Goal: Task Accomplishment & Management: Manage account settings

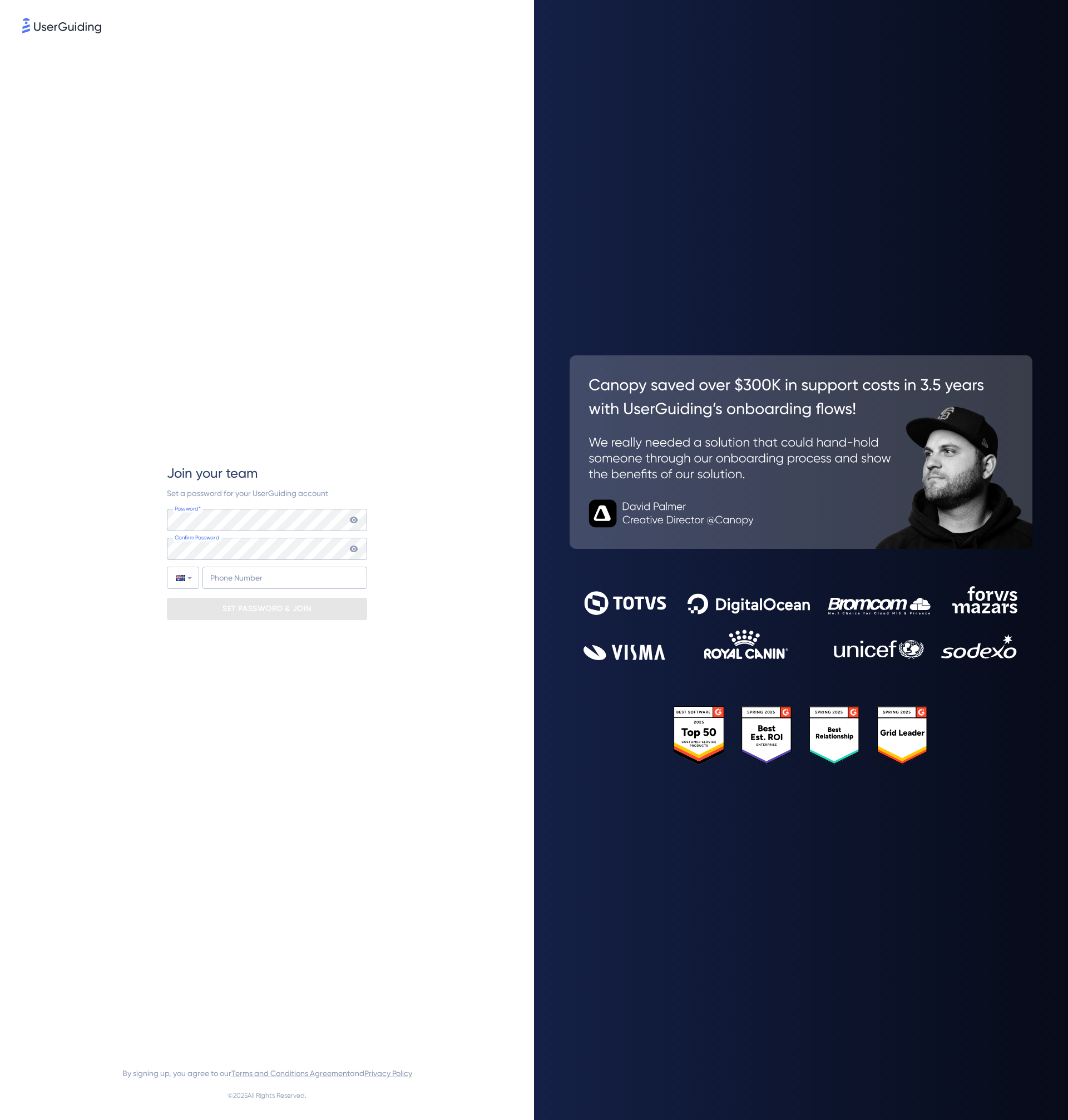
click at [368, 434] on div "Join your team Set a password for your UserGuiding account Password* Your passw…" at bounding box center [267, 542] width 489 height 1013
click at [298, 569] on input "+61" at bounding box center [285, 577] width 164 height 22
click at [304, 579] on input "+61" at bounding box center [285, 577] width 164 height 22
type input "+61 (40) 8833 522"
click at [312, 610] on div "SET PASSWORD & JOIN" at bounding box center [267, 609] width 200 height 22
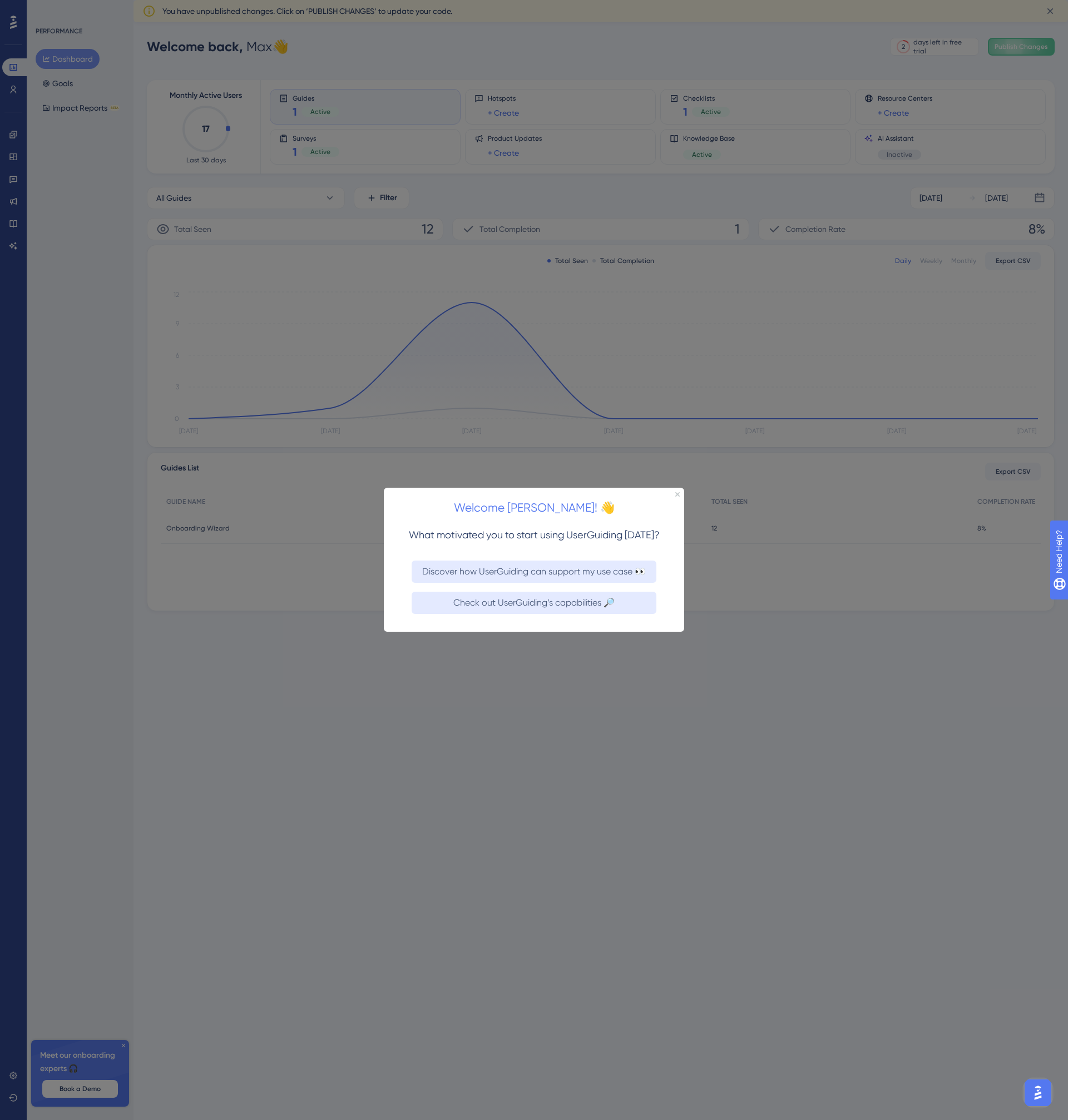
click at [553, 757] on div at bounding box center [534, 560] width 1068 height 1120
click at [679, 493] on icon "Close Preview" at bounding box center [677, 494] width 4 height 4
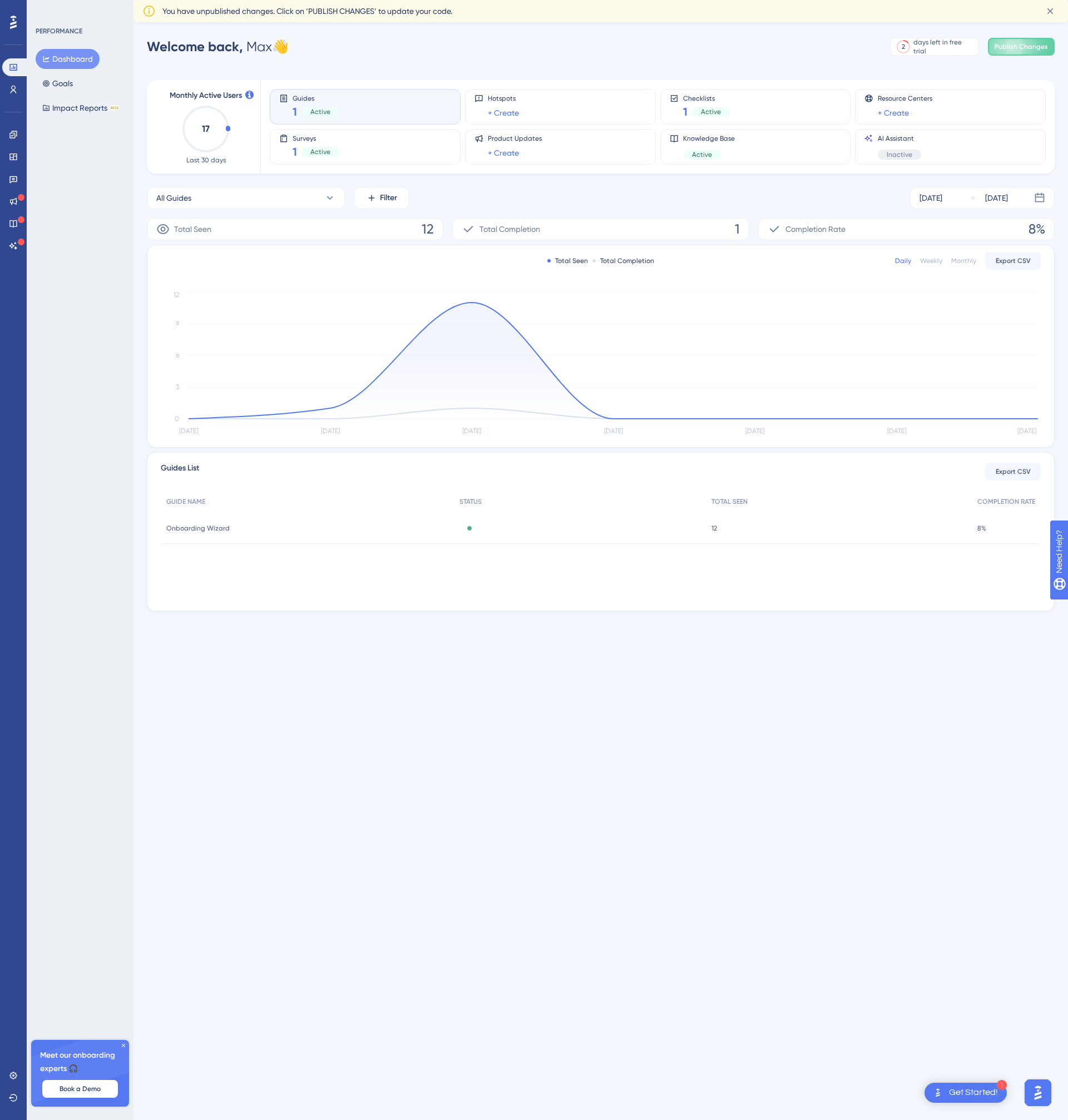
click at [315, 95] on span "Guides" at bounding box center [316, 97] width 47 height 7
click at [311, 145] on div "1 Active" at bounding box center [316, 151] width 47 height 16
click at [312, 118] on div "1 Active" at bounding box center [316, 111] width 47 height 16
click at [102, 232] on div "PERFORMANCE Dashboard Goals Impact Reports BETA Meet our onboarding experts 🎧 B…" at bounding box center [80, 560] width 107 height 1120
click at [79, 76] on div "Dashboard Goals Impact Reports BETA" at bounding box center [81, 83] width 90 height 69
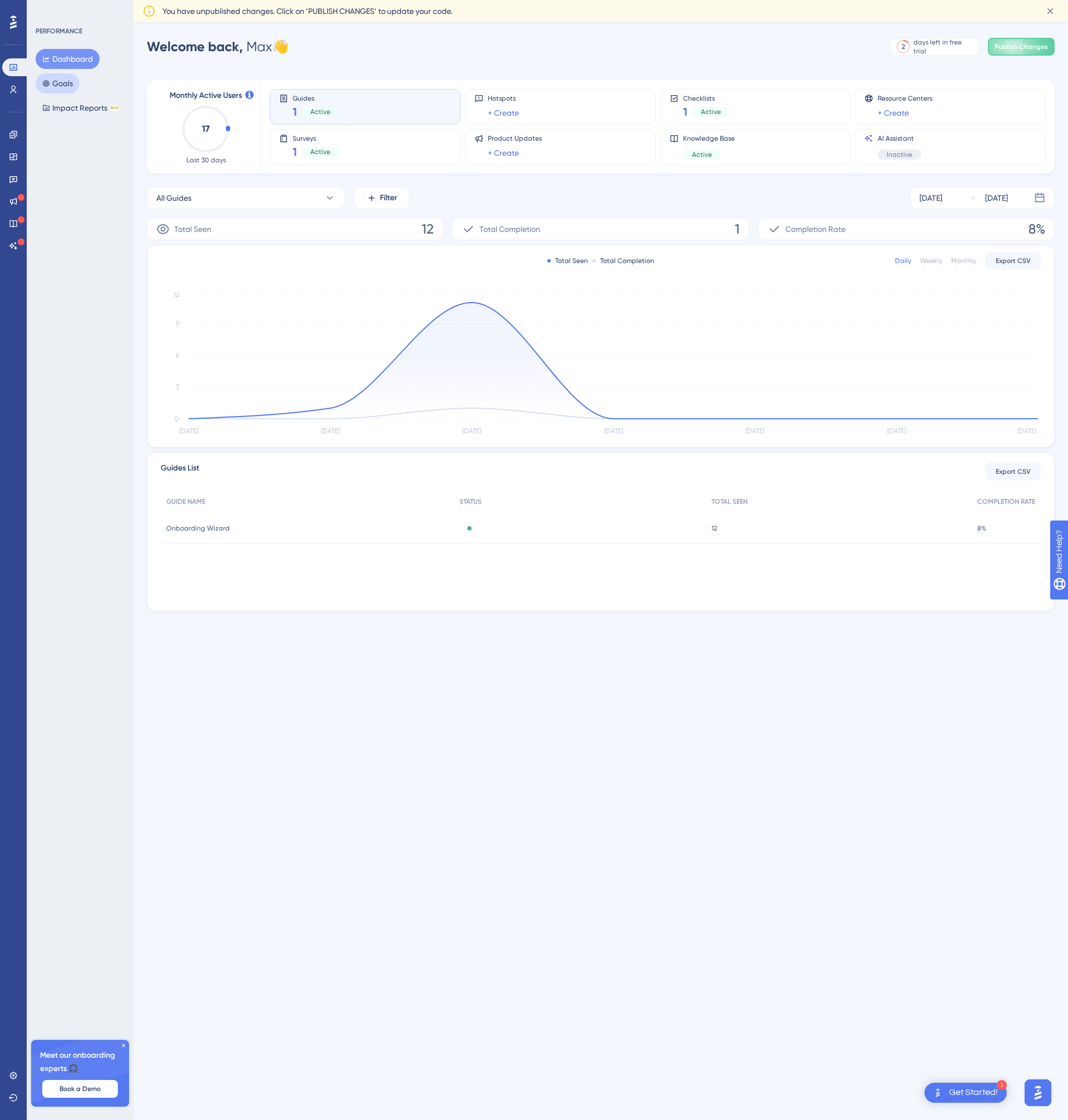
click at [74, 78] on button "Goals" at bounding box center [57, 83] width 44 height 20
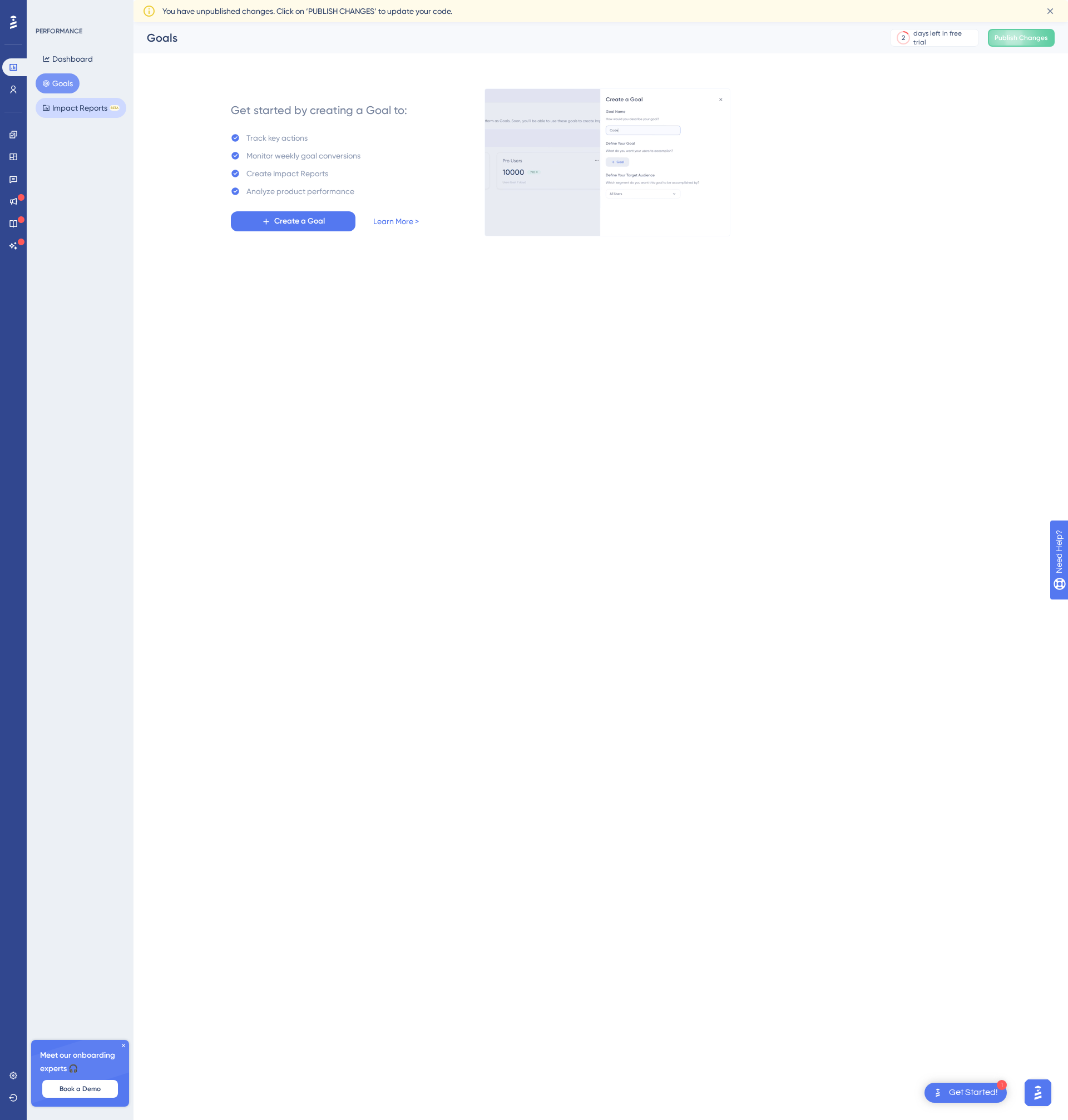
click at [73, 112] on button "Impact Reports BETA" at bounding box center [81, 108] width 91 height 20
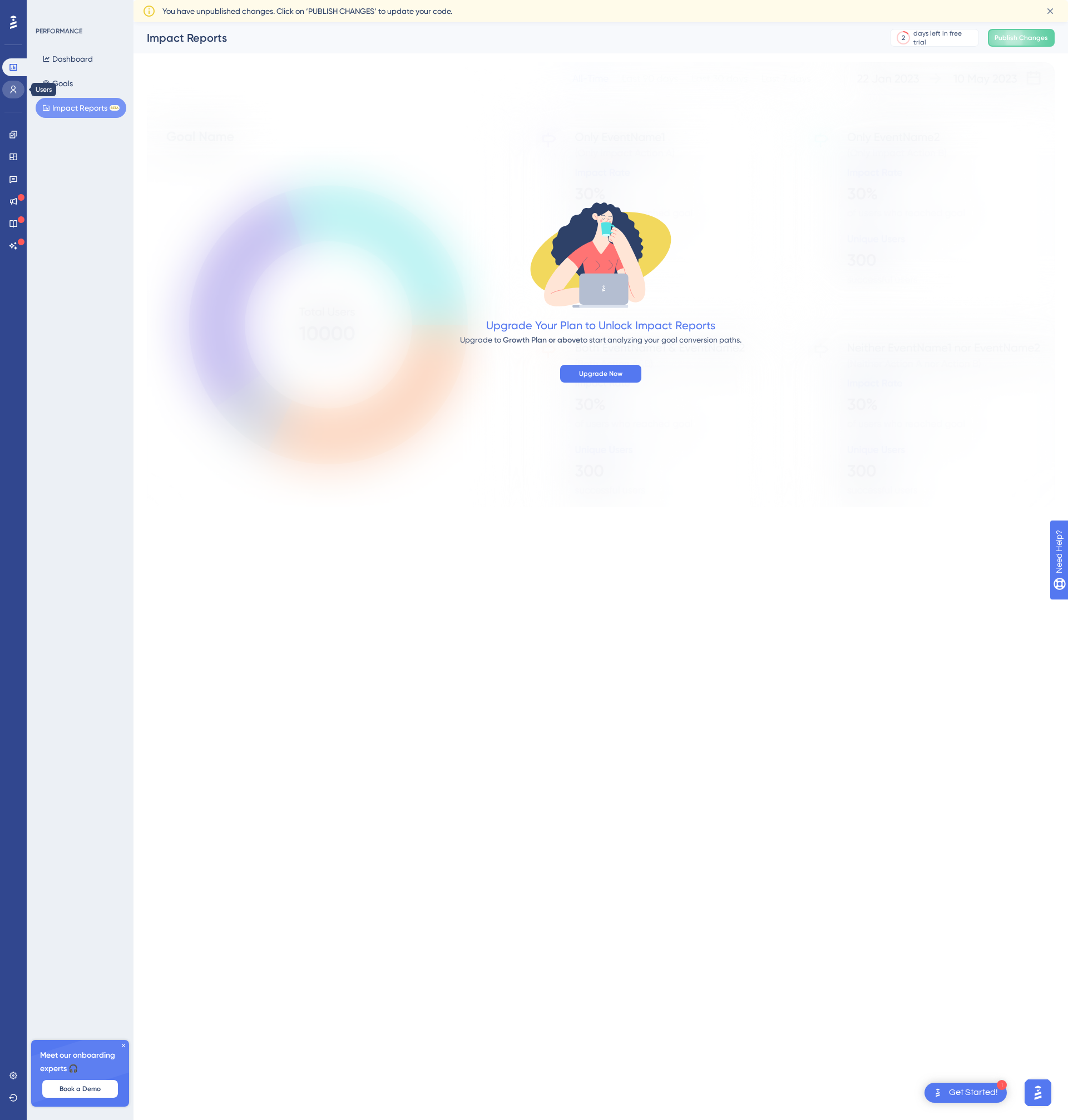
click at [16, 88] on icon at bounding box center [13, 89] width 9 height 9
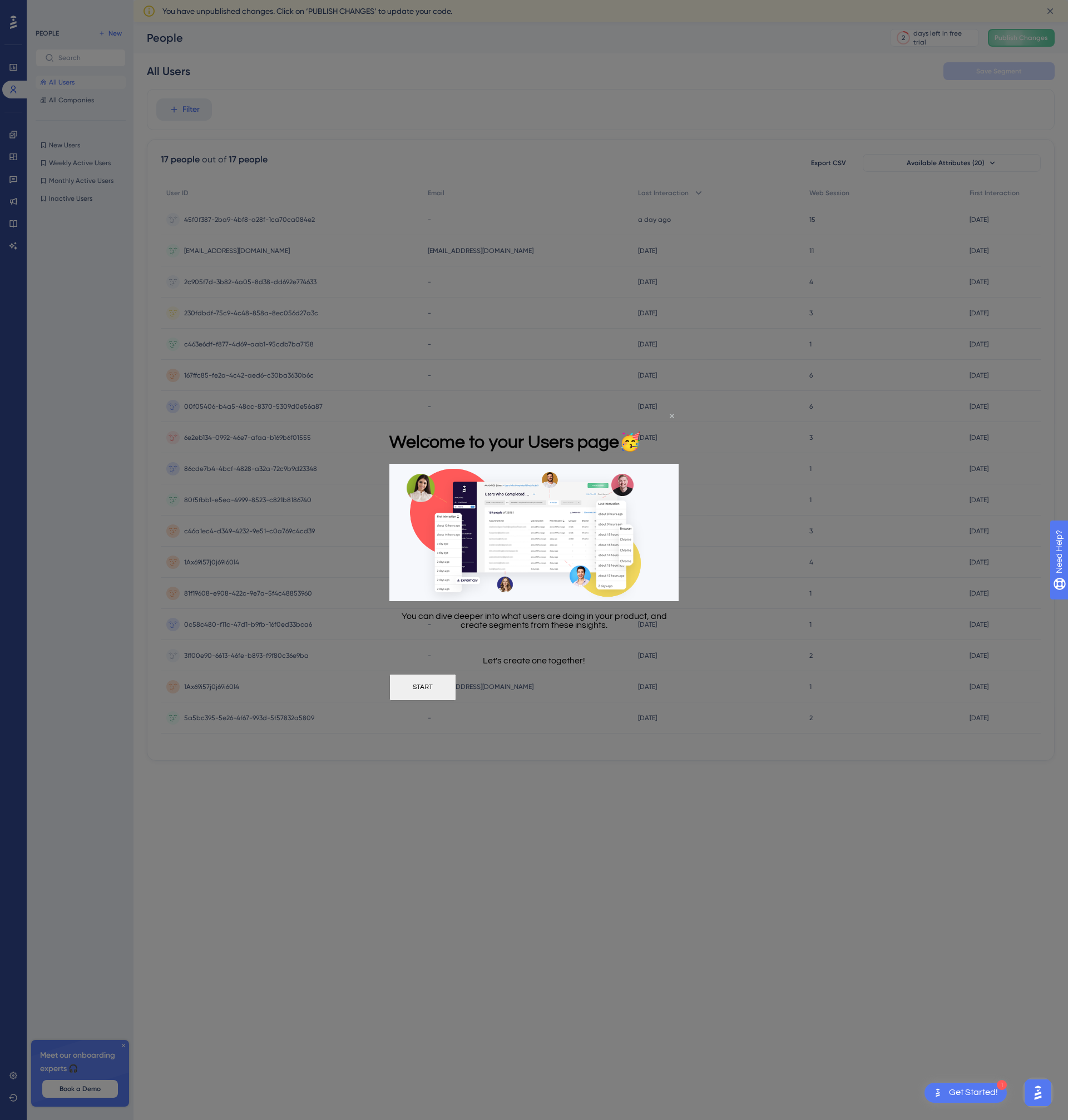
click at [670, 415] on icon "Close Preview" at bounding box center [671, 415] width 4 height 4
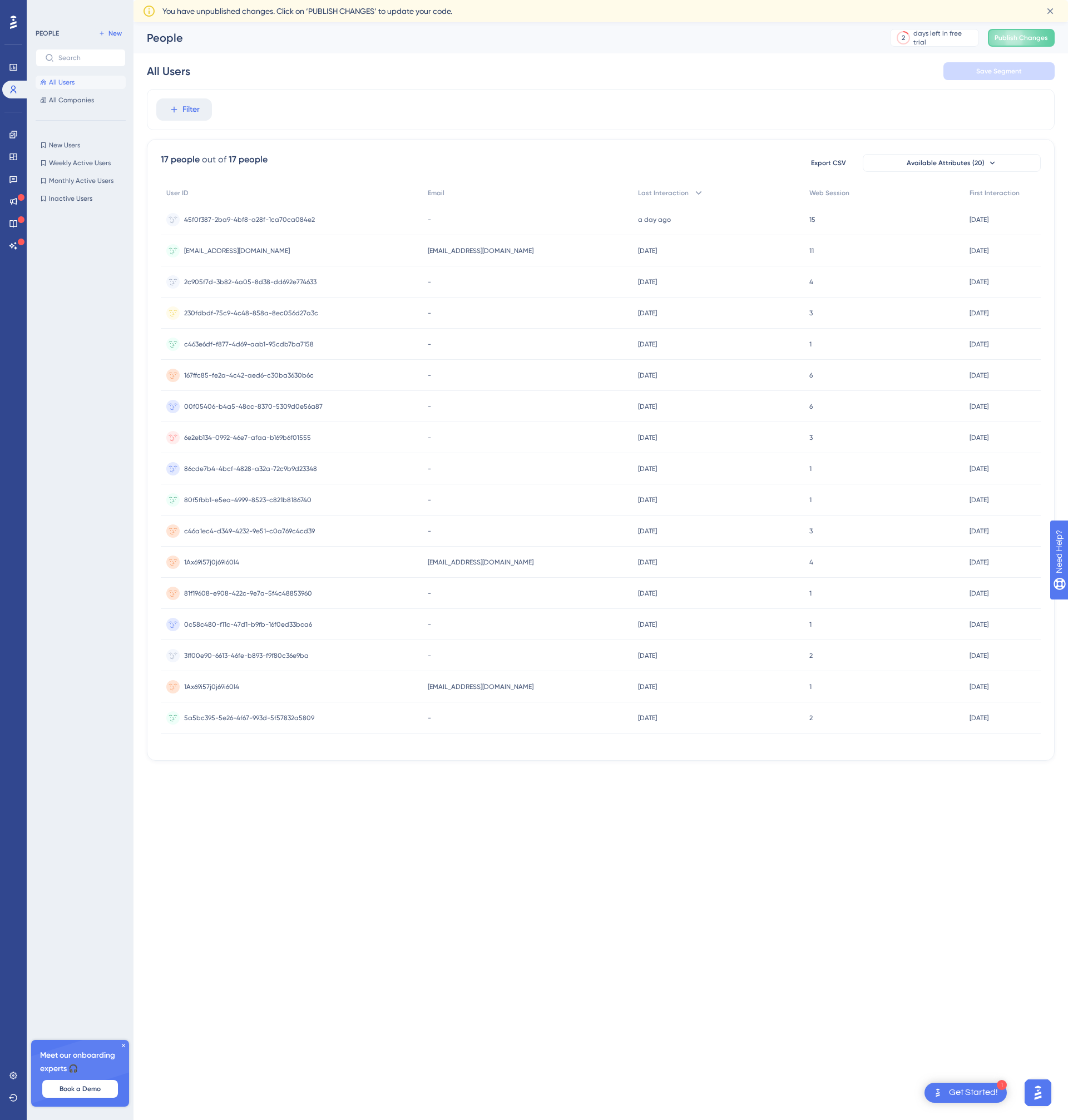
click at [327, 66] on div "All Users Save Segment" at bounding box center [600, 71] width 908 height 36
click at [85, 100] on span "All Companies" at bounding box center [71, 100] width 45 height 9
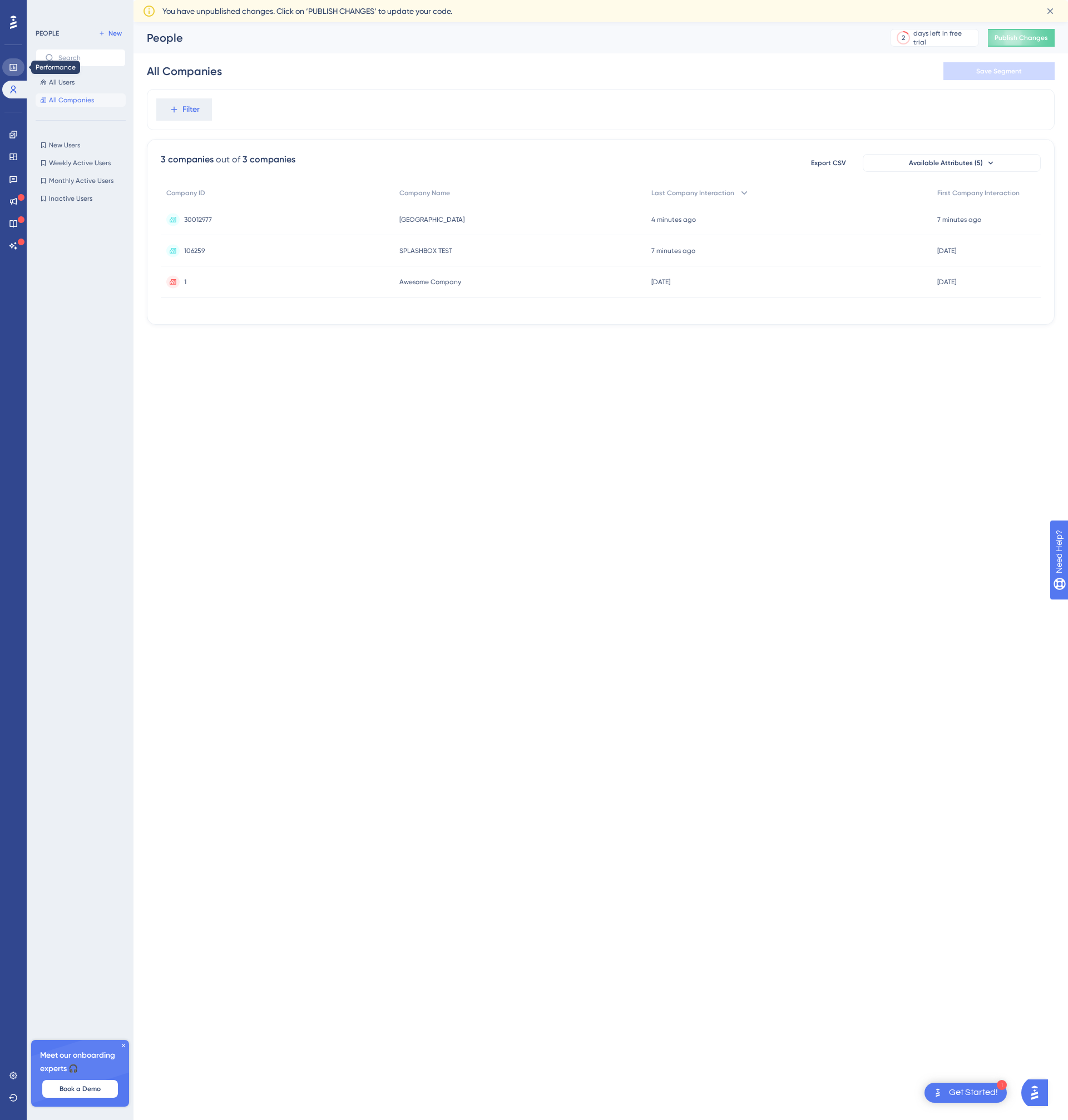
click at [9, 71] on link at bounding box center [13, 66] width 22 height 17
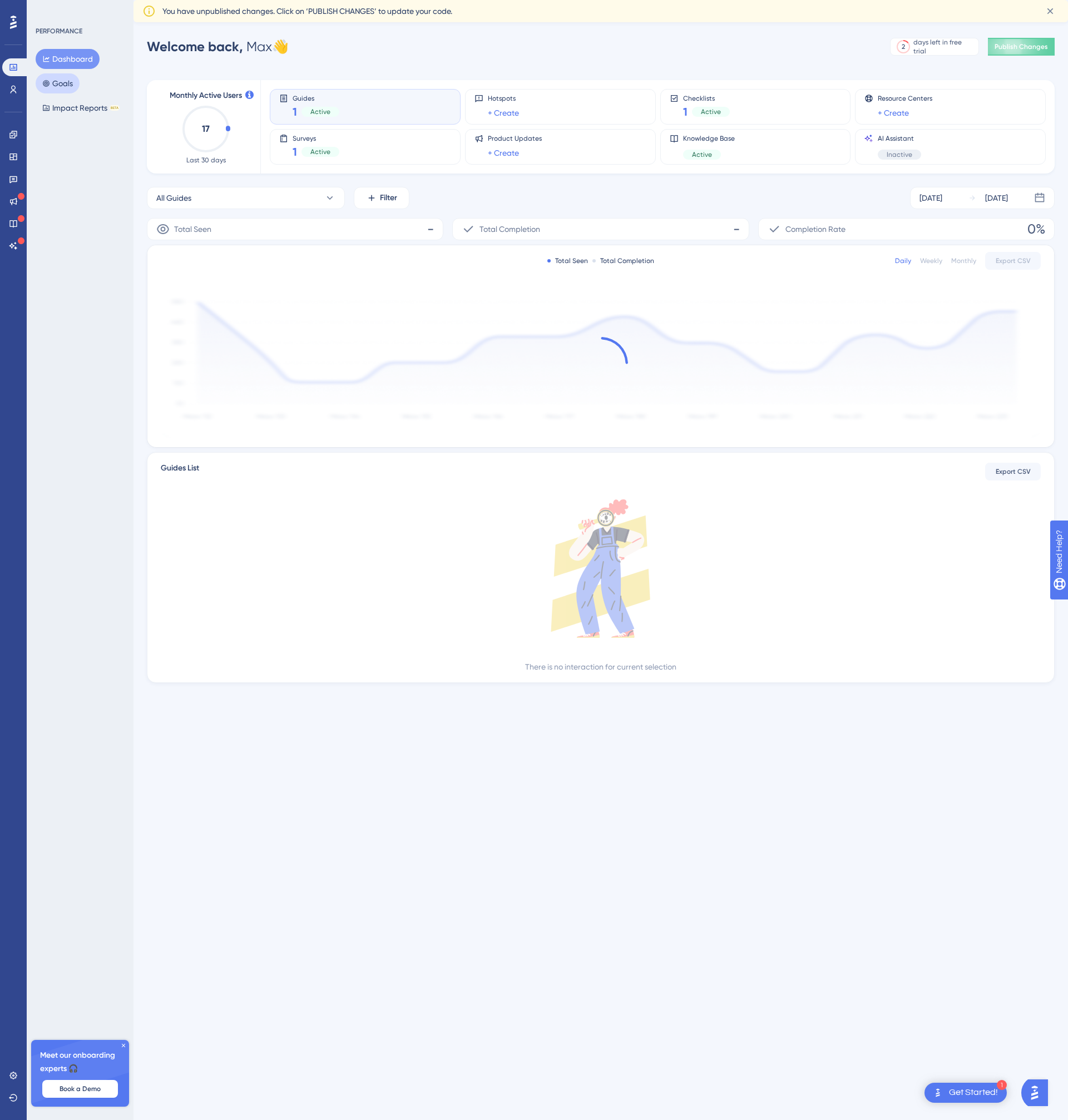
click at [75, 80] on button "Goals" at bounding box center [57, 83] width 44 height 20
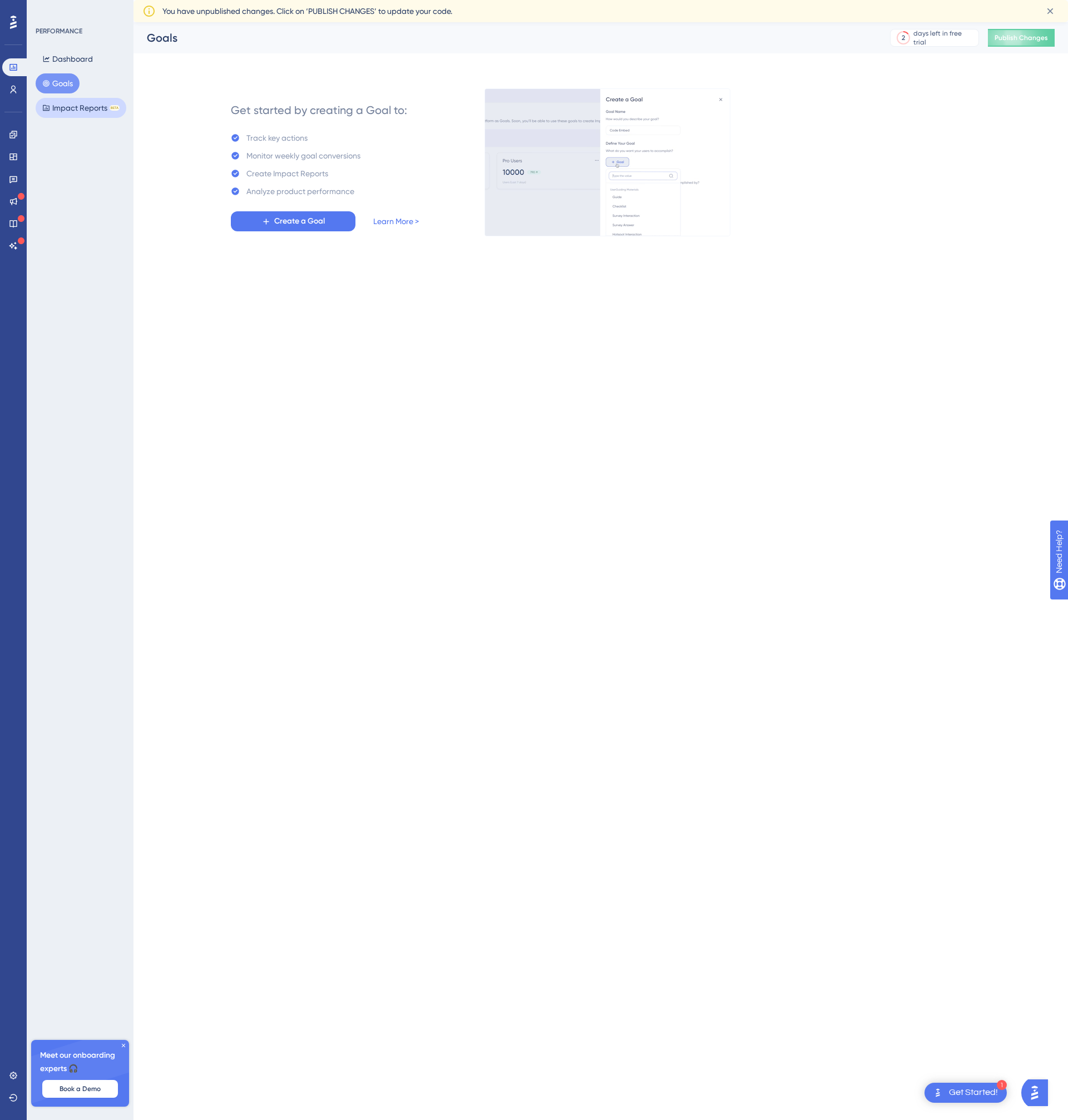
click at [71, 110] on button "Impact Reports BETA" at bounding box center [81, 108] width 91 height 20
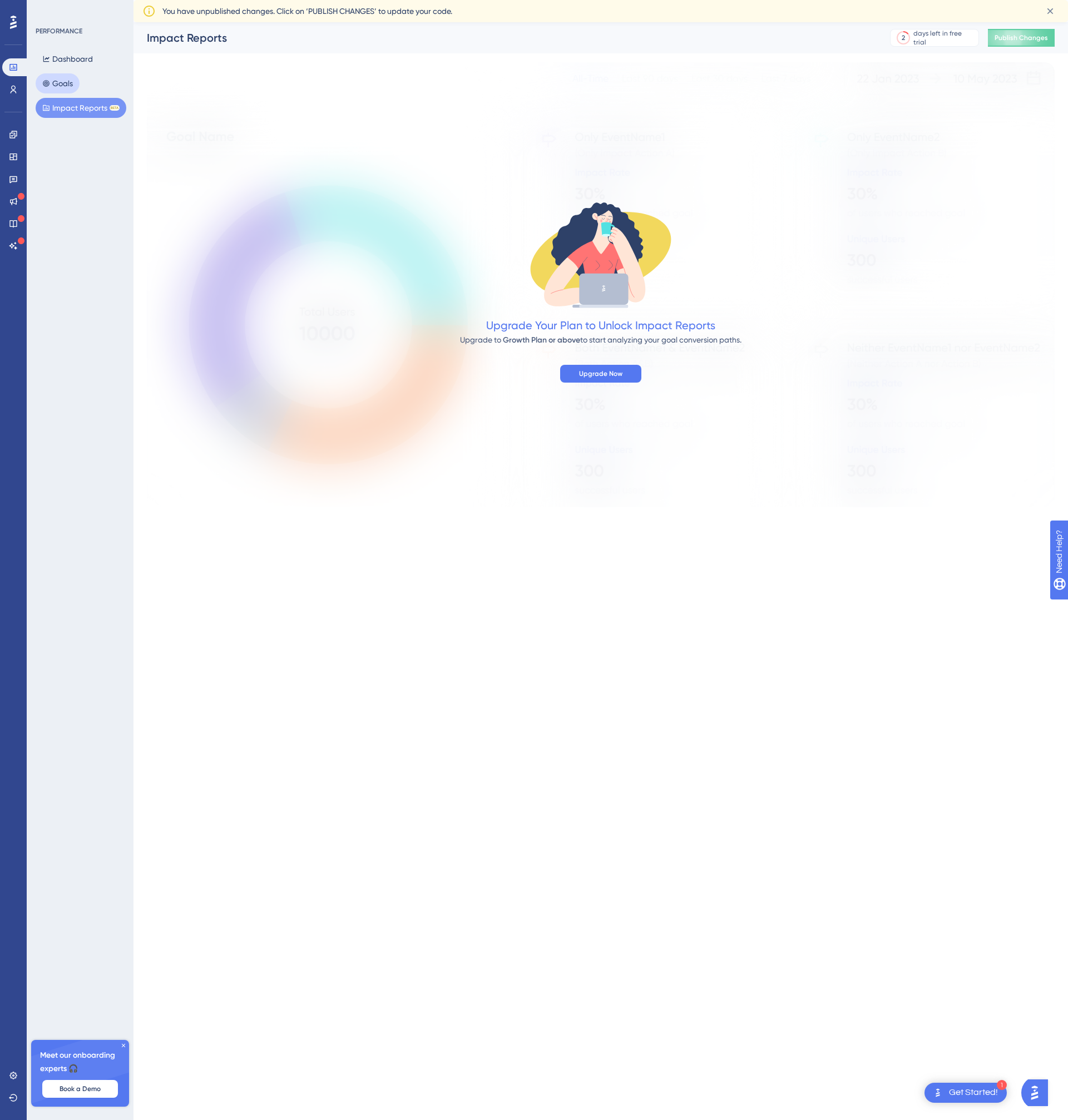
click at [62, 78] on button "Goals" at bounding box center [57, 83] width 44 height 20
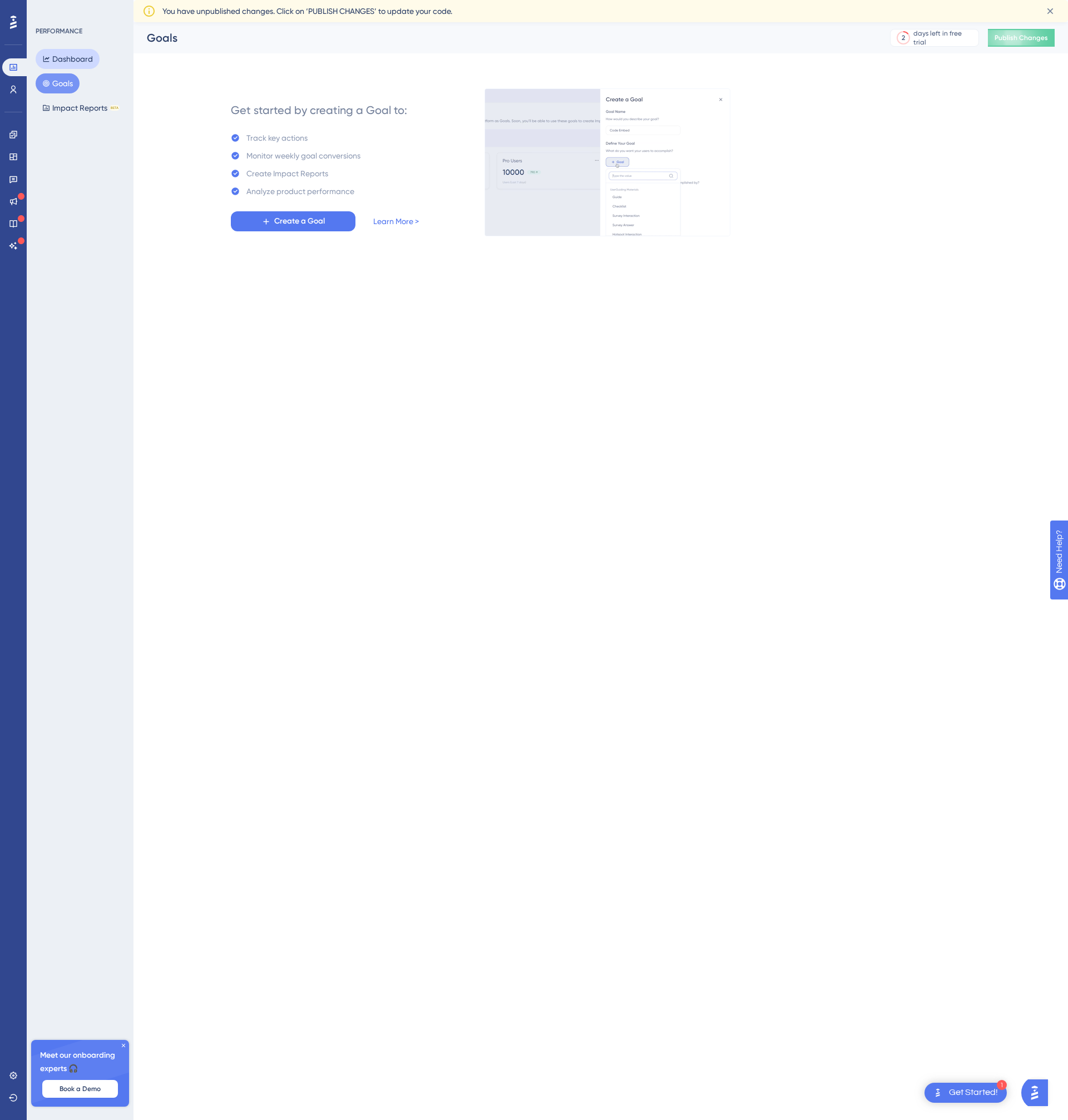
click at [66, 55] on button "Dashboard" at bounding box center [67, 59] width 64 height 20
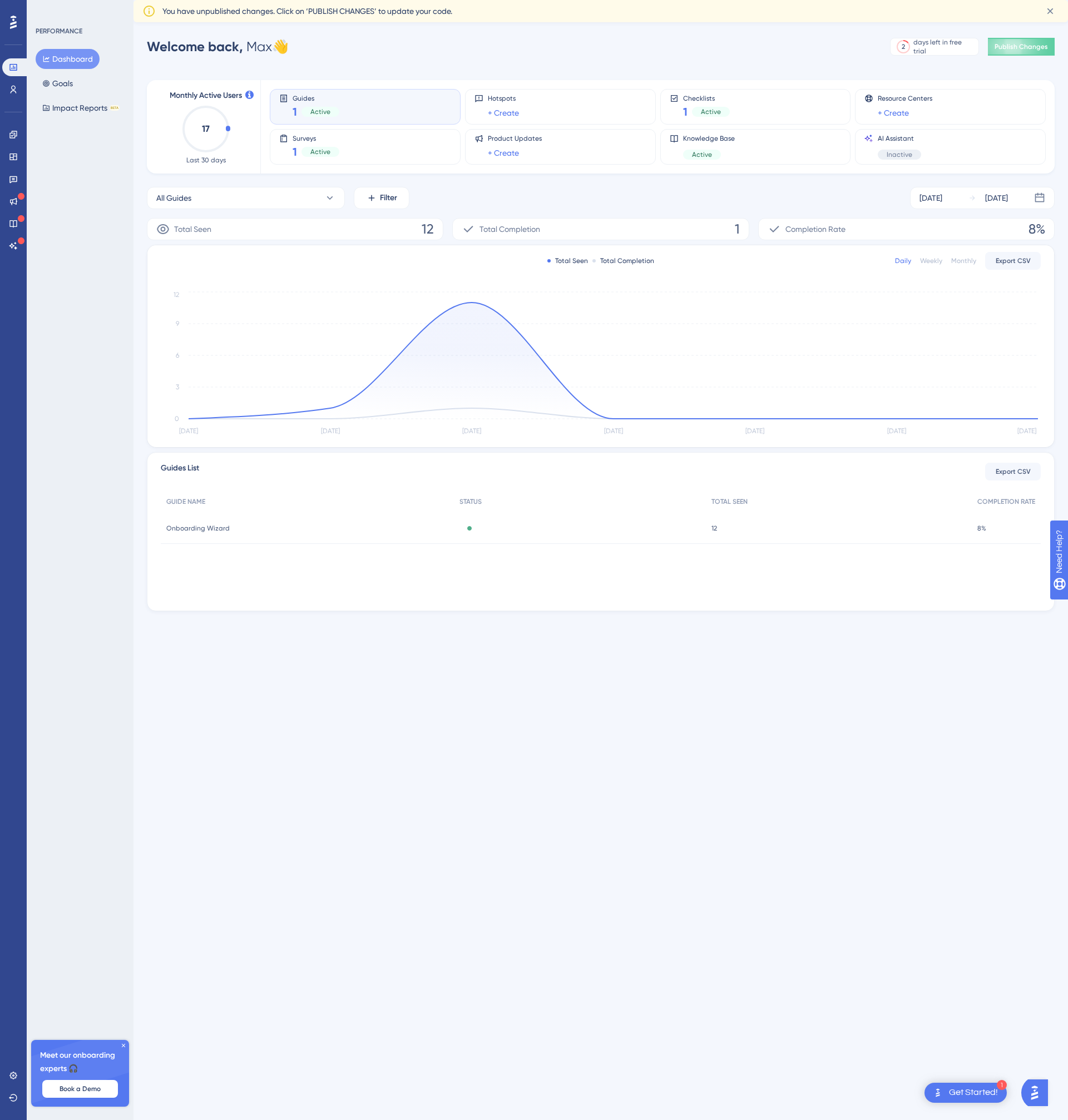
click at [77, 63] on button "Dashboard" at bounding box center [67, 59] width 64 height 20
click at [308, 86] on div "Guides 1 Active Hotspots + Create Checklists 1 Active Resource Centers + Create…" at bounding box center [651, 126] width 762 height 94
click at [319, 117] on div "1 Active" at bounding box center [316, 111] width 47 height 16
click at [324, 149] on span "Active" at bounding box center [321, 151] width 20 height 9
click at [352, 132] on div "Surveys 1 Active" at bounding box center [365, 146] width 191 height 36
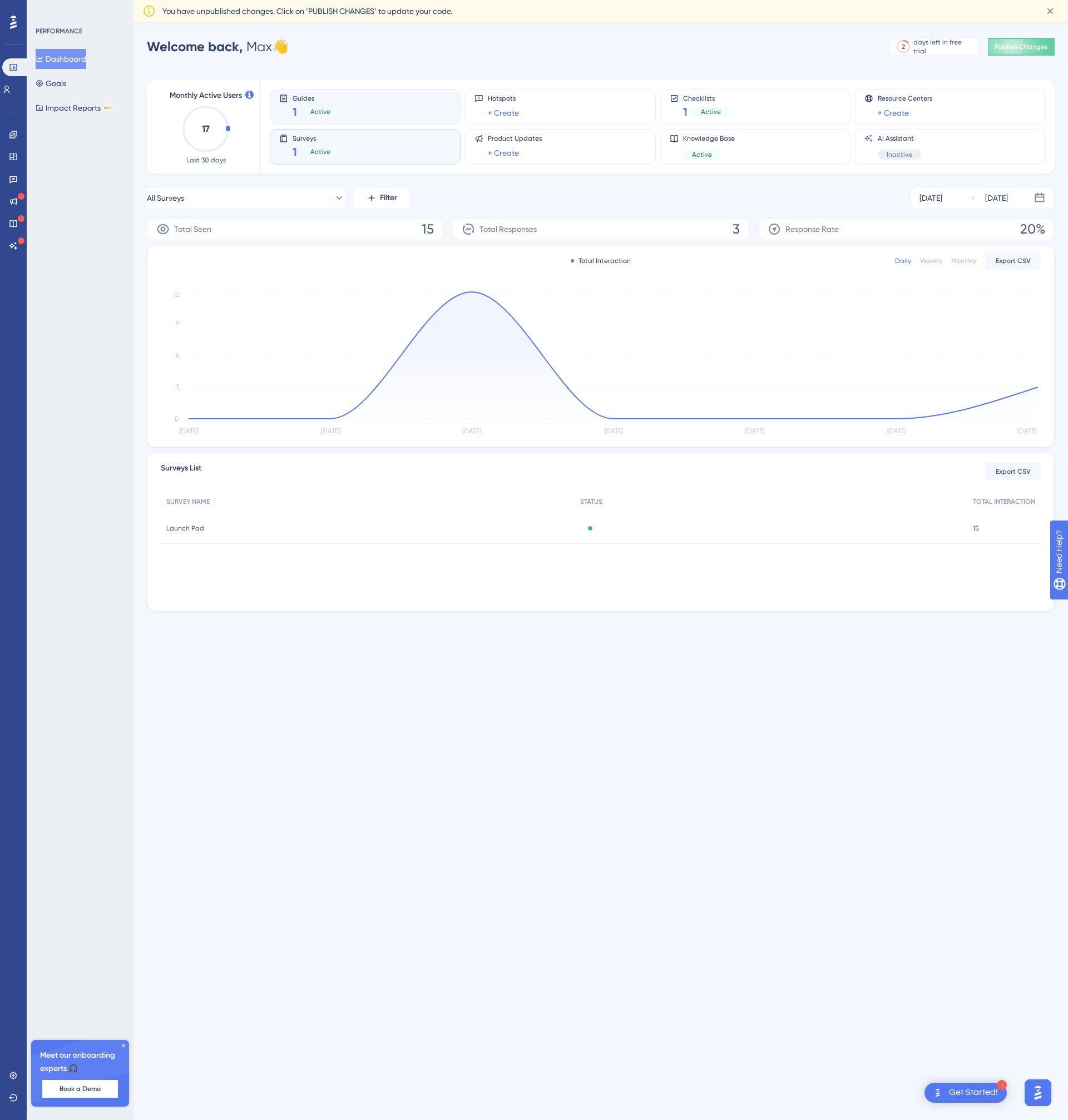
click at [350, 100] on div "Guides 1 Active" at bounding box center [365, 106] width 172 height 26
click at [349, 118] on div "Guides 1 Active" at bounding box center [365, 106] width 172 height 26
click at [355, 147] on div "Surveys 1 Active" at bounding box center [365, 146] width 172 height 26
click at [414, 320] on icon "[DATE] Sep [DATE] Sep [DATE] Sep [DATE] 0 3 6 9 12" at bounding box center [601, 363] width 880 height 149
click at [366, 125] on div "Guides 1 Active Hotspots + Create Checklists 1 Active Resource Centers + Create…" at bounding box center [651, 126] width 762 height 94
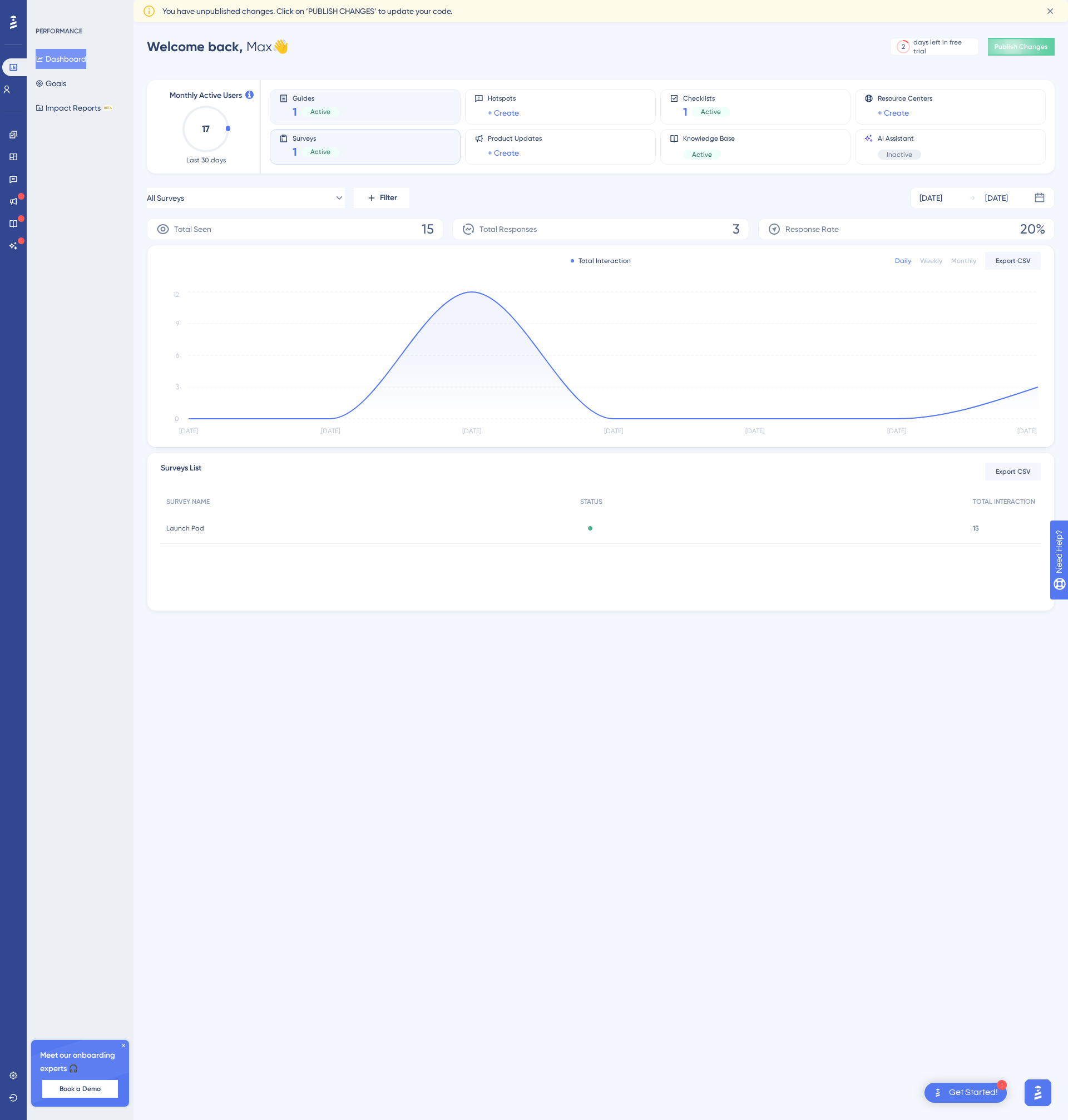
click at [366, 109] on div "Guides 1 Active" at bounding box center [365, 106] width 172 height 26
click at [865, 228] on div "Completion Rate 8%" at bounding box center [906, 229] width 296 height 22
click at [11, 89] on link at bounding box center [7, 89] width 9 height 17
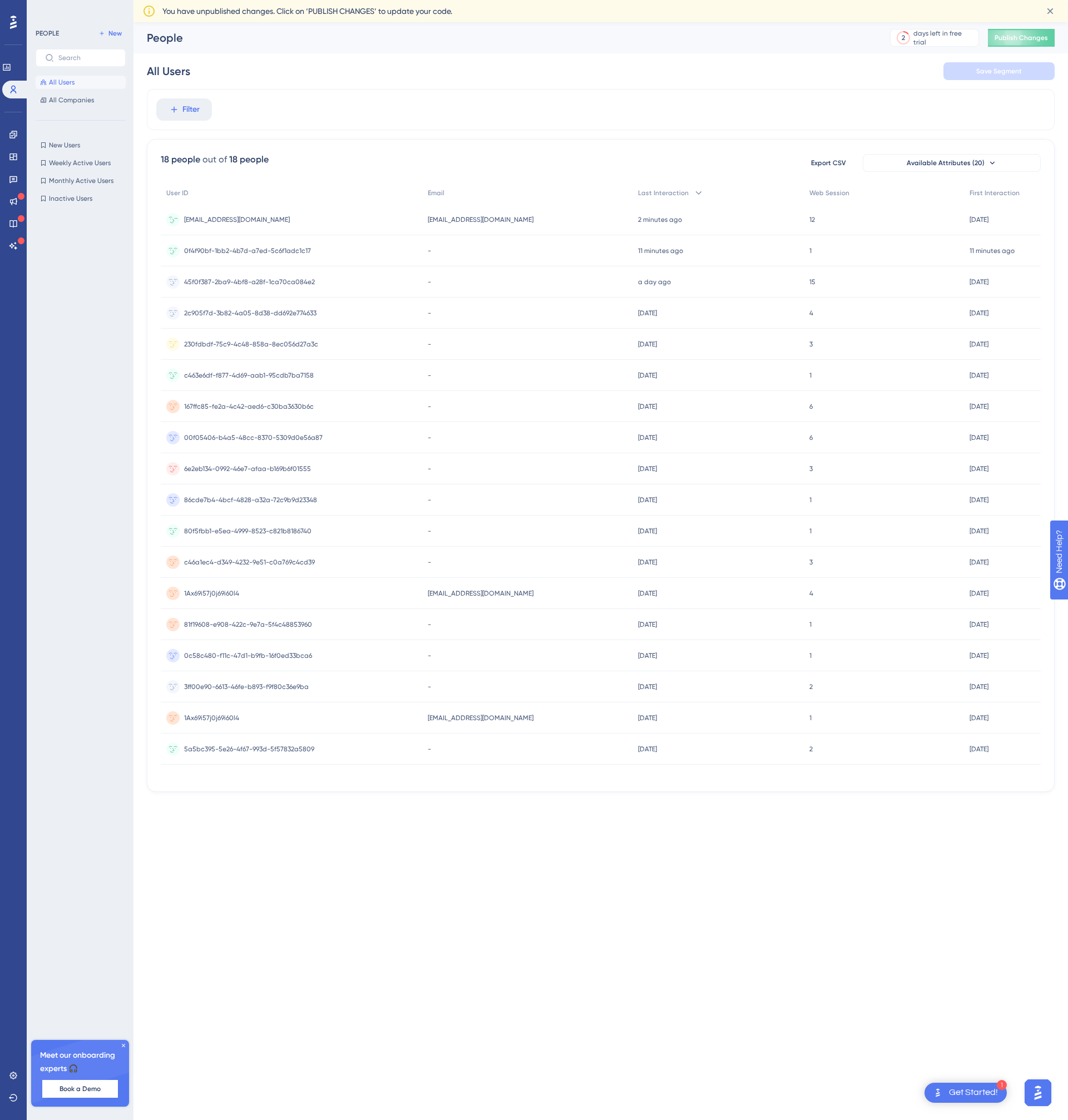
click at [316, 208] on div "[EMAIL_ADDRESS][DOMAIN_NAME] [EMAIL_ADDRESS][DOMAIN_NAME]" at bounding box center [291, 220] width 262 height 32
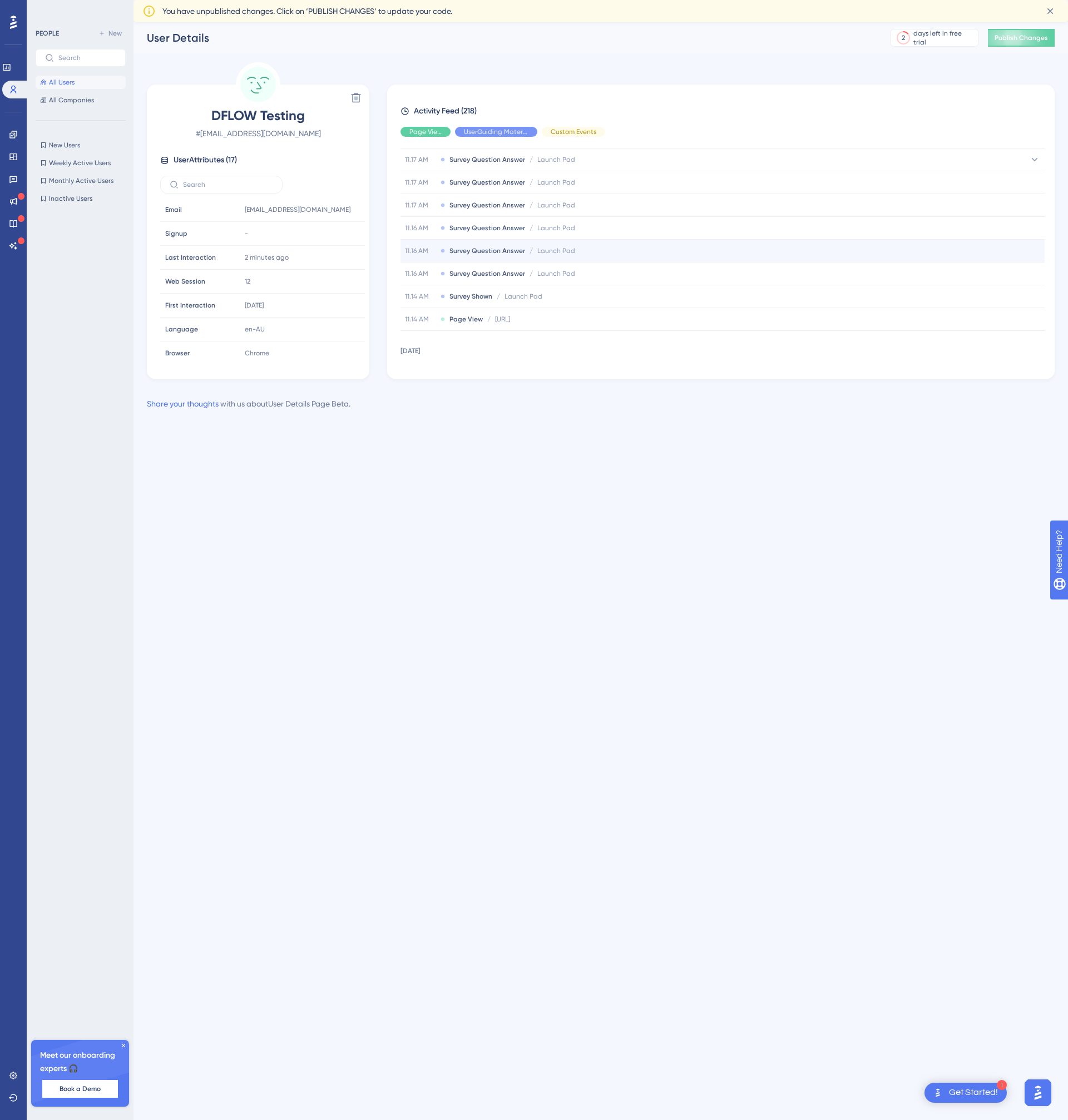
scroll to position [92, 0]
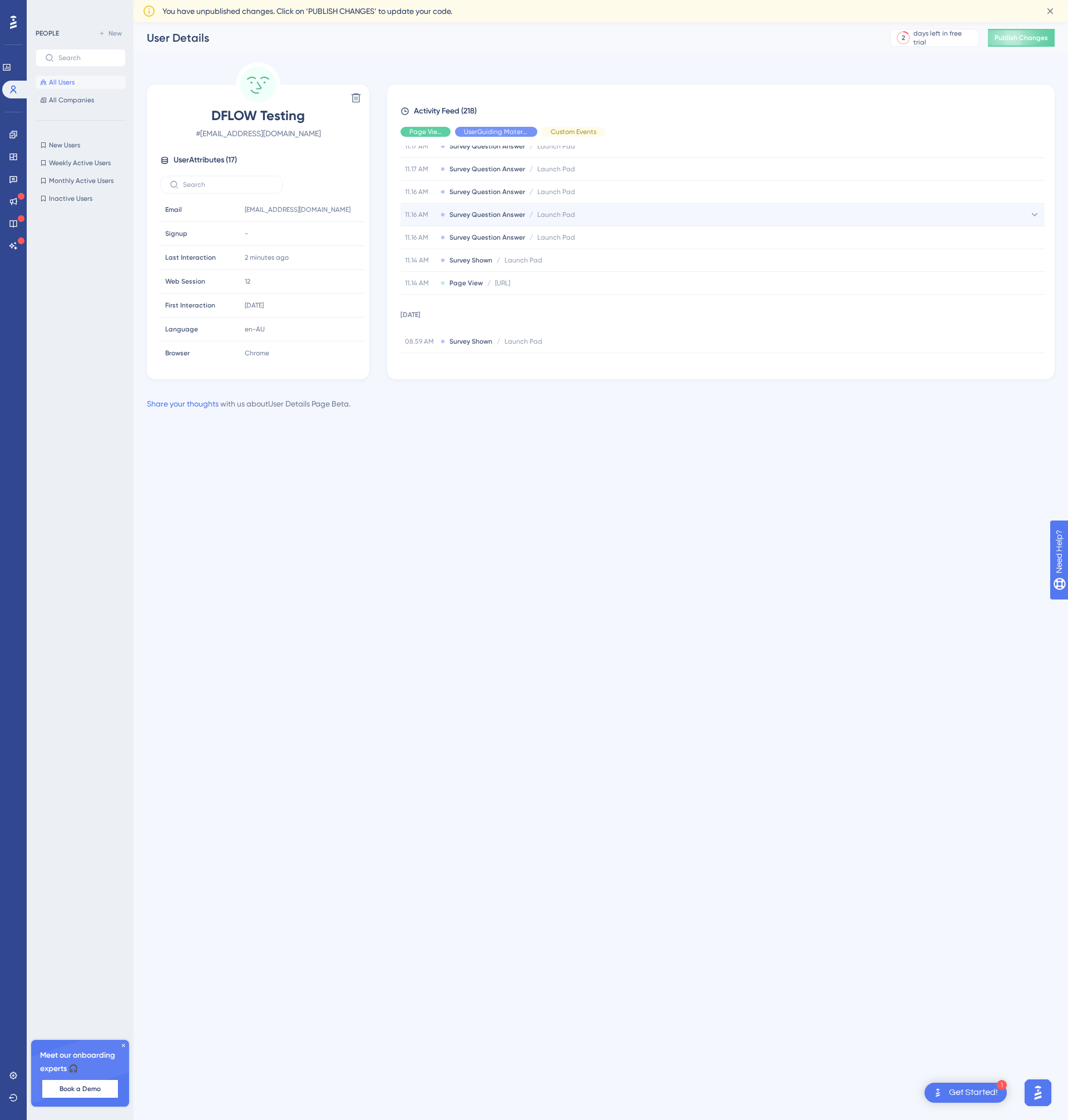
click at [550, 216] on span "Launch Pad" at bounding box center [556, 214] width 38 height 9
click at [550, 215] on span "Launch Pad" at bounding box center [556, 214] width 38 height 9
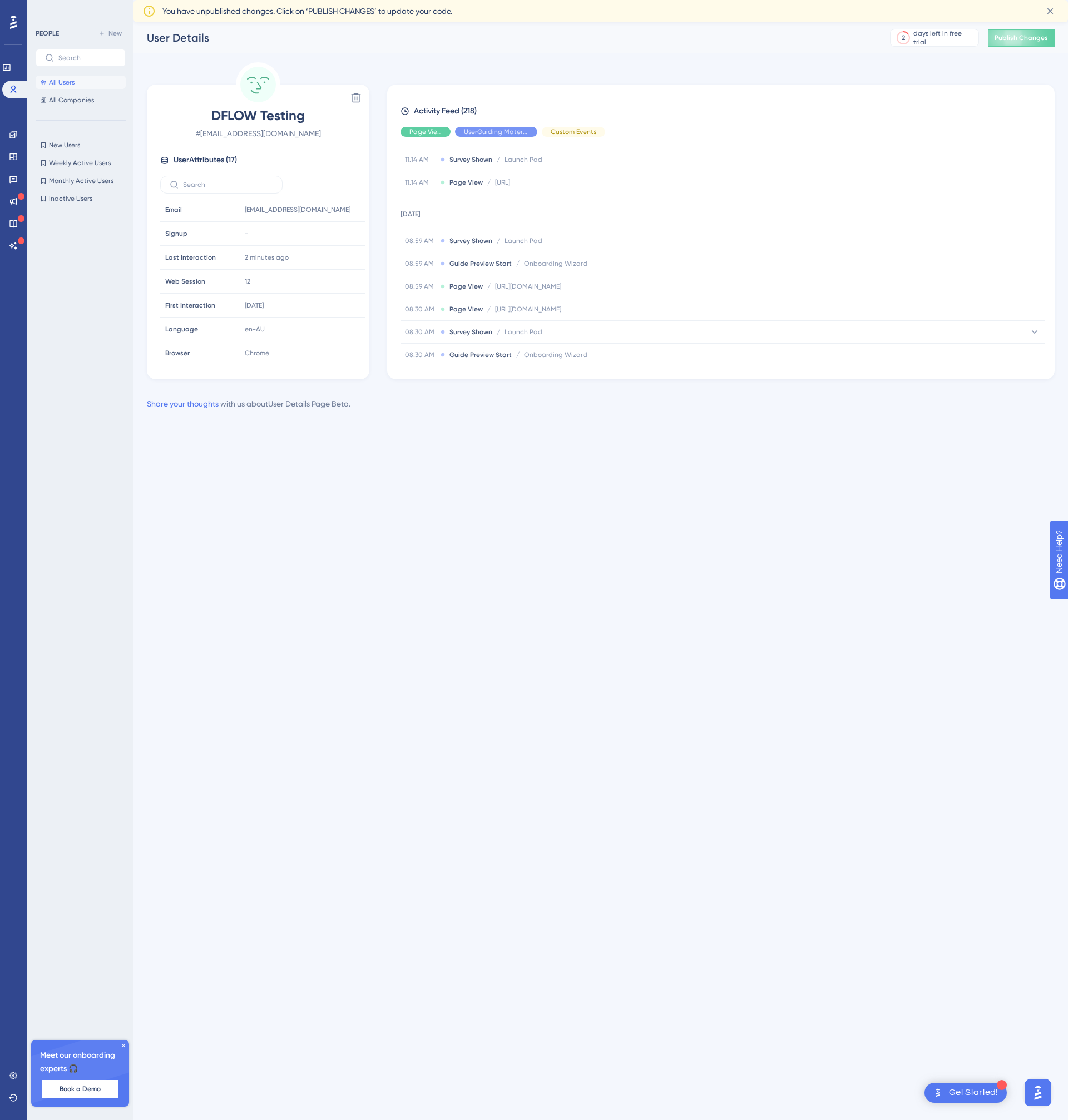
scroll to position [452, 0]
